Goal: Obtain resource: Obtain resource

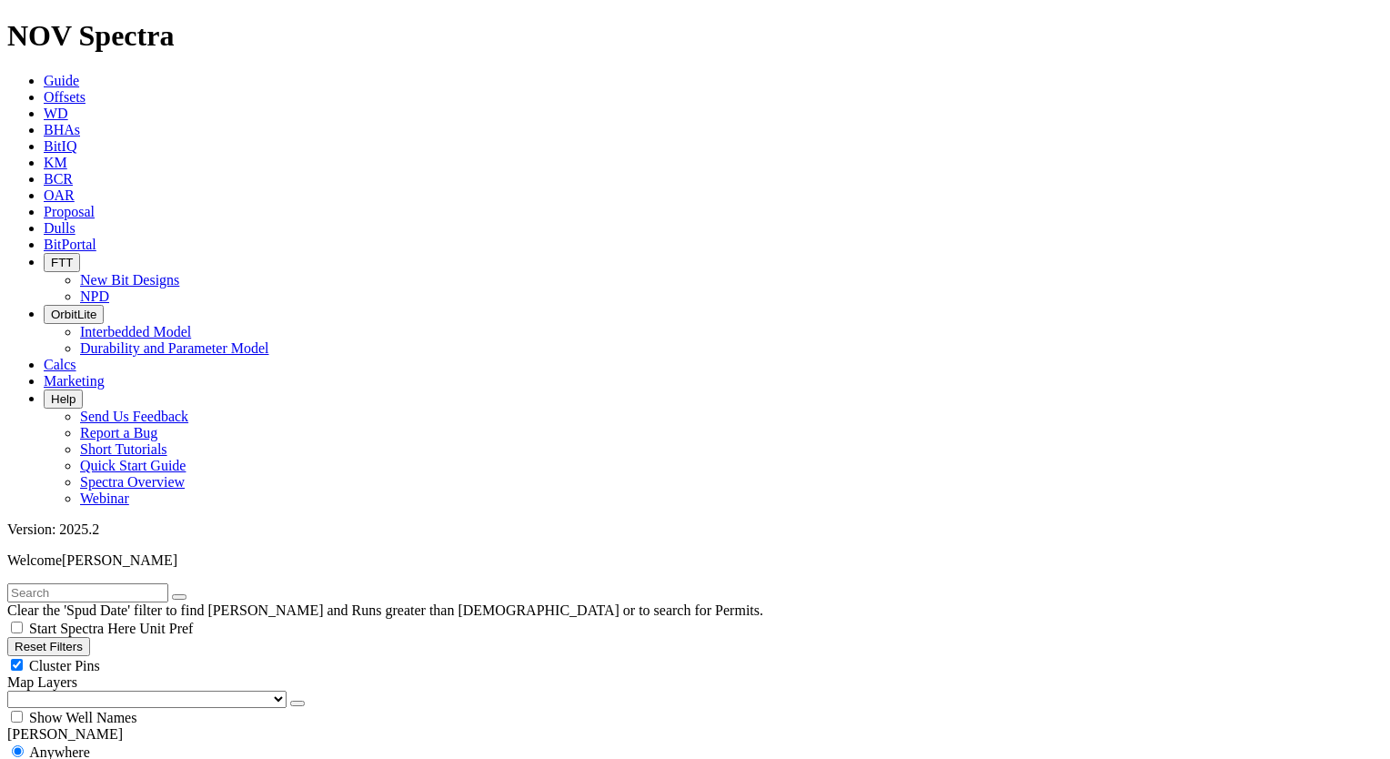
drag, startPoint x: 0, startPoint y: 0, endPoint x: 71, endPoint y: 469, distance: 474.7
select select
